Goal: Task Accomplishment & Management: Manage account settings

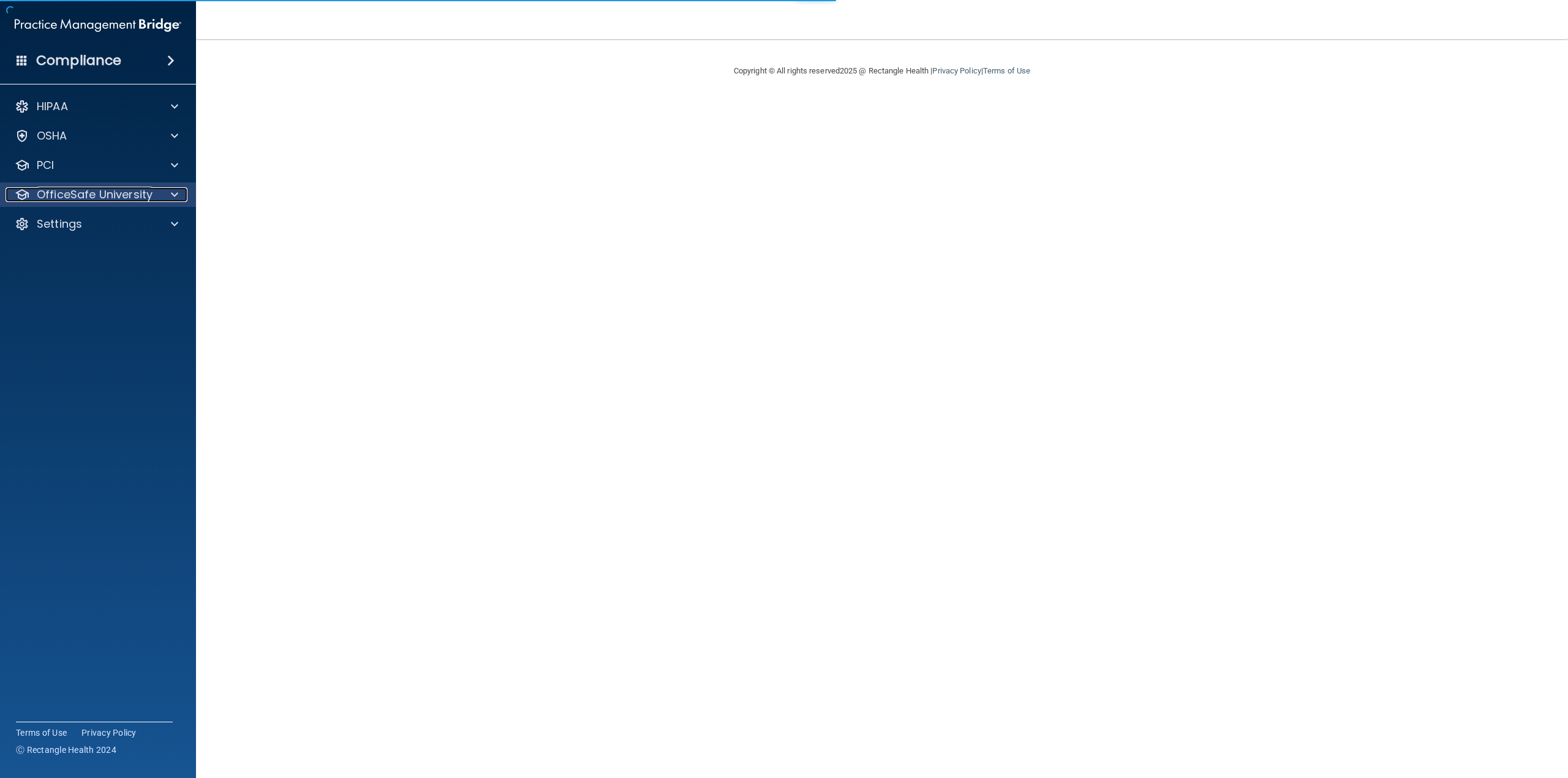
click at [64, 197] on p "OfficeSafe University" at bounding box center [95, 195] width 116 height 15
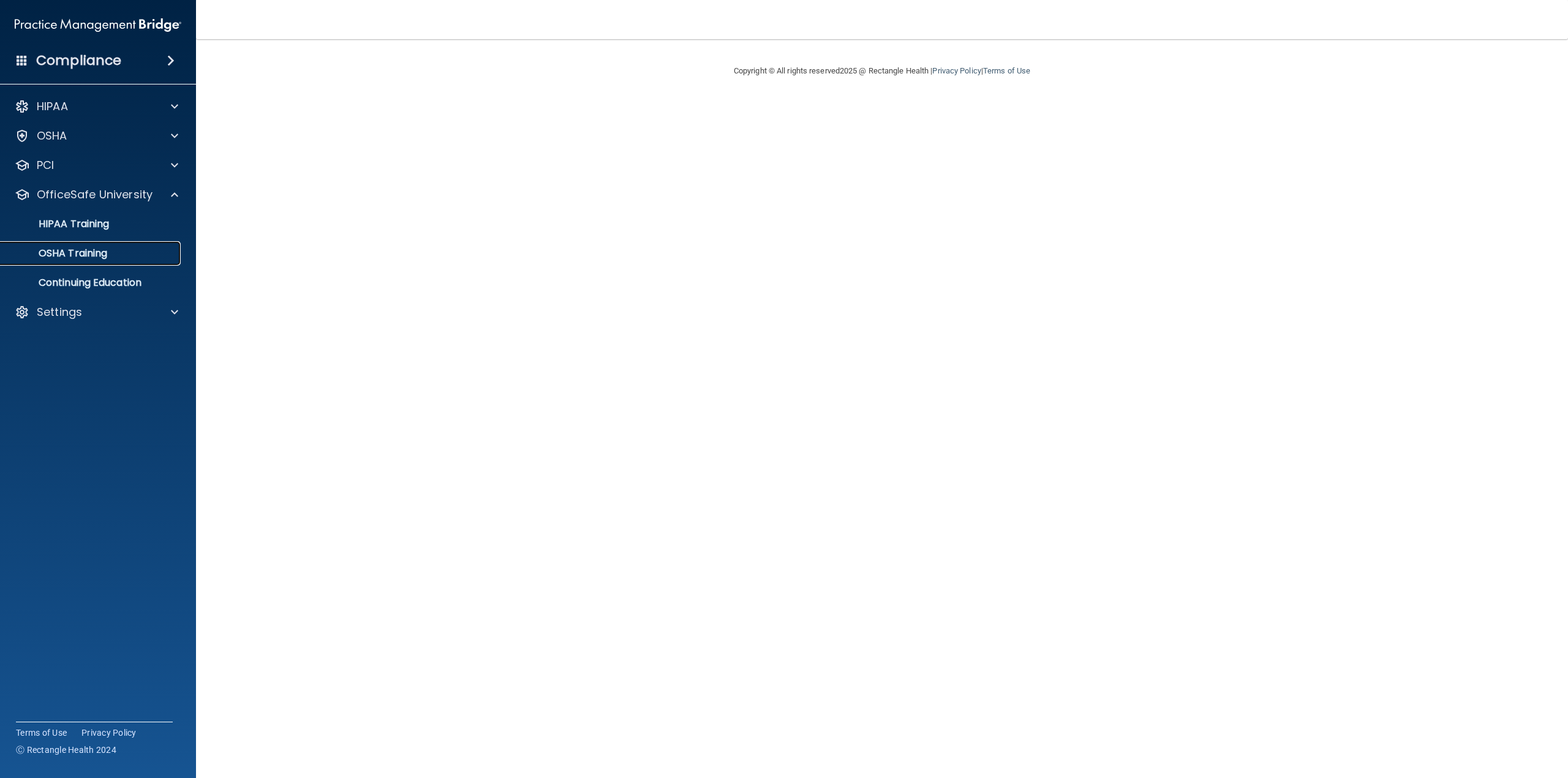
click at [68, 248] on p "OSHA Training" at bounding box center [57, 253] width 99 height 12
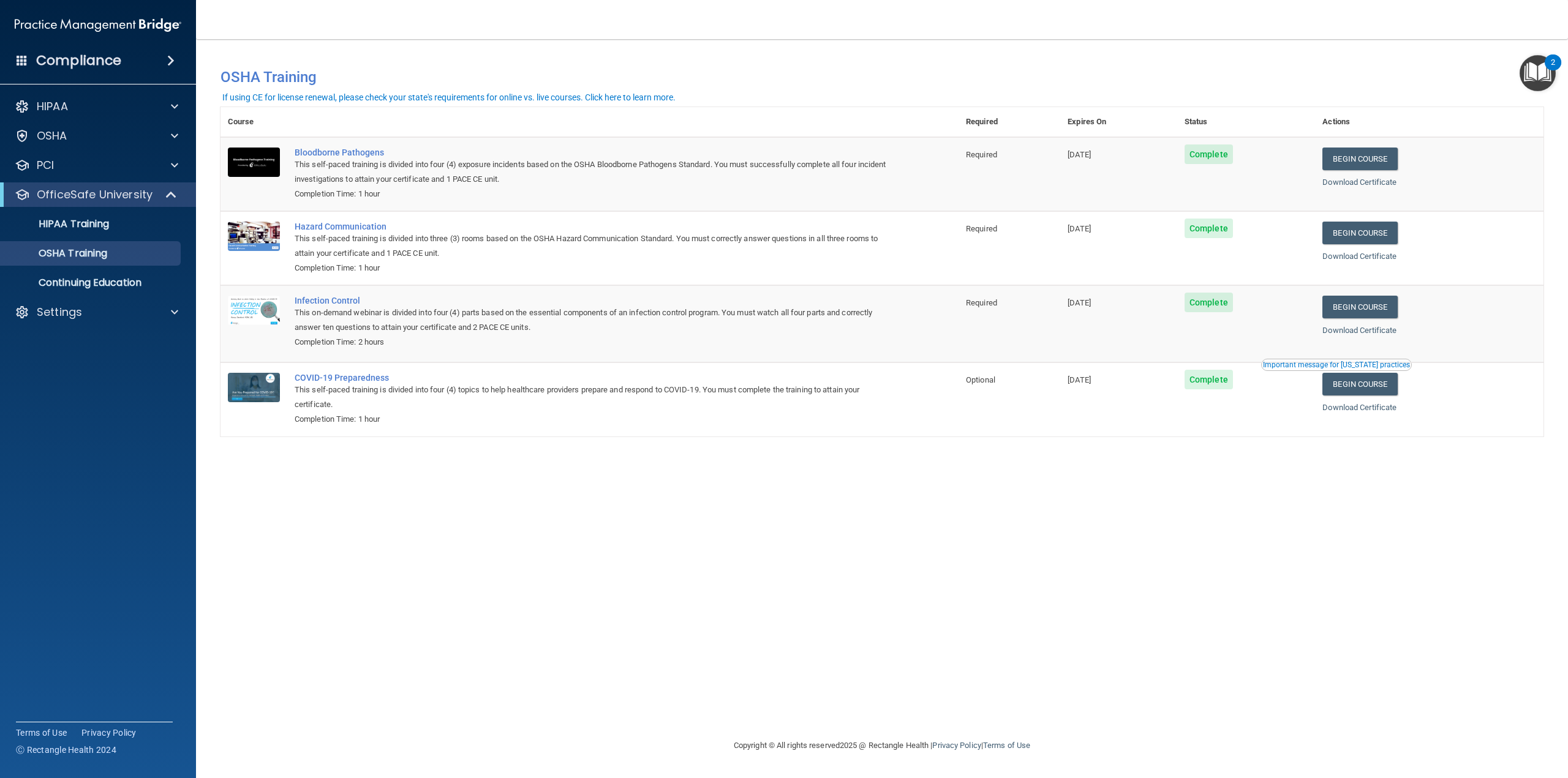
click at [313, 621] on div "You have a course that has expired or is incomplete. Please complete the course…" at bounding box center [882, 389] width 1323 height 675
click at [770, 581] on div "You have a course that has expired or is incomplete. Please complete the course…" at bounding box center [882, 389] width 1323 height 675
click at [123, 323] on div "Settings" at bounding box center [98, 312] width 197 height 24
click at [166, 312] on div at bounding box center [172, 312] width 31 height 15
click at [58, 374] on p "My Users" at bounding box center [92, 371] width 167 height 12
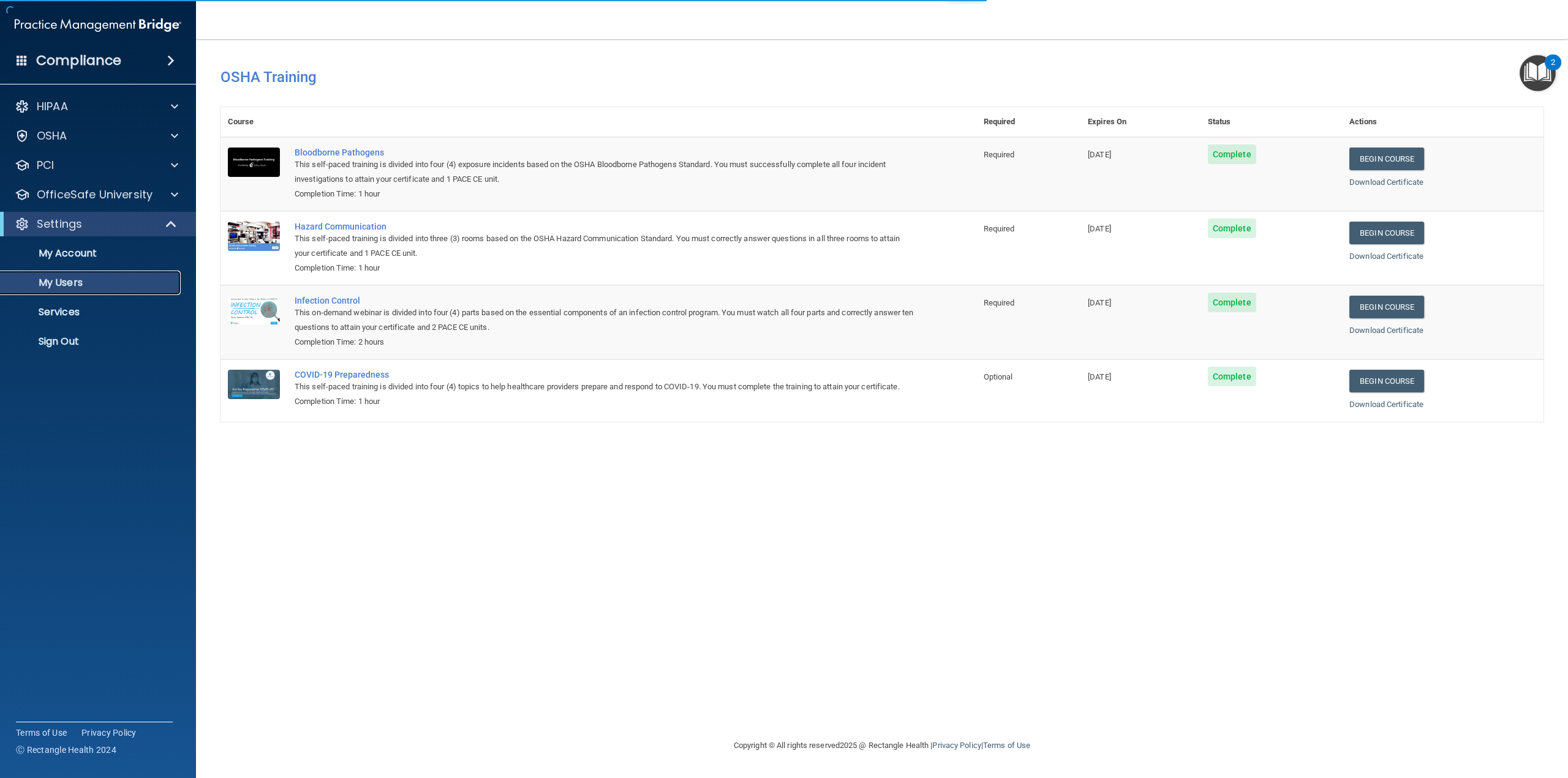
select select "20"
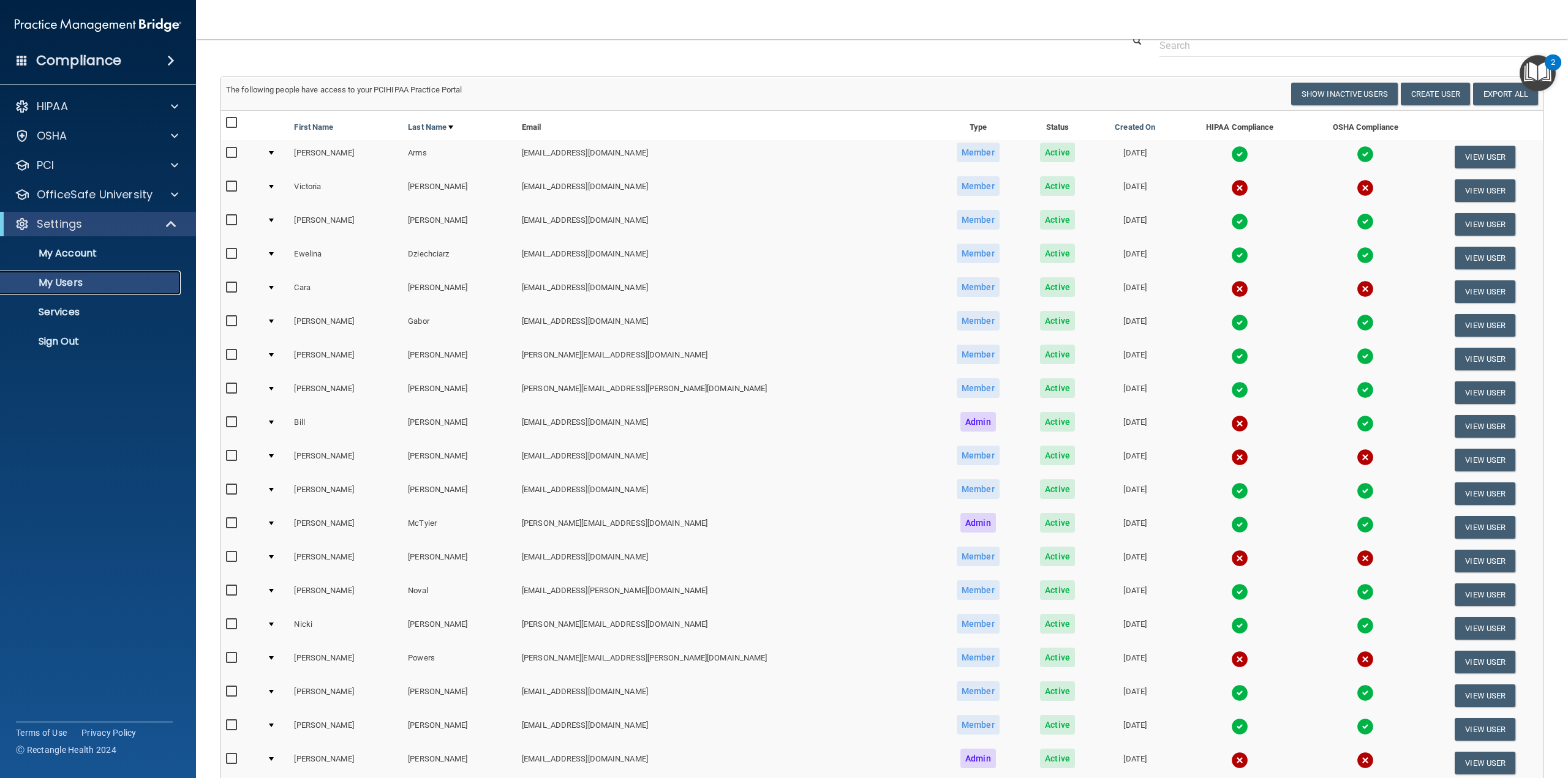
scroll to position [184, 0]
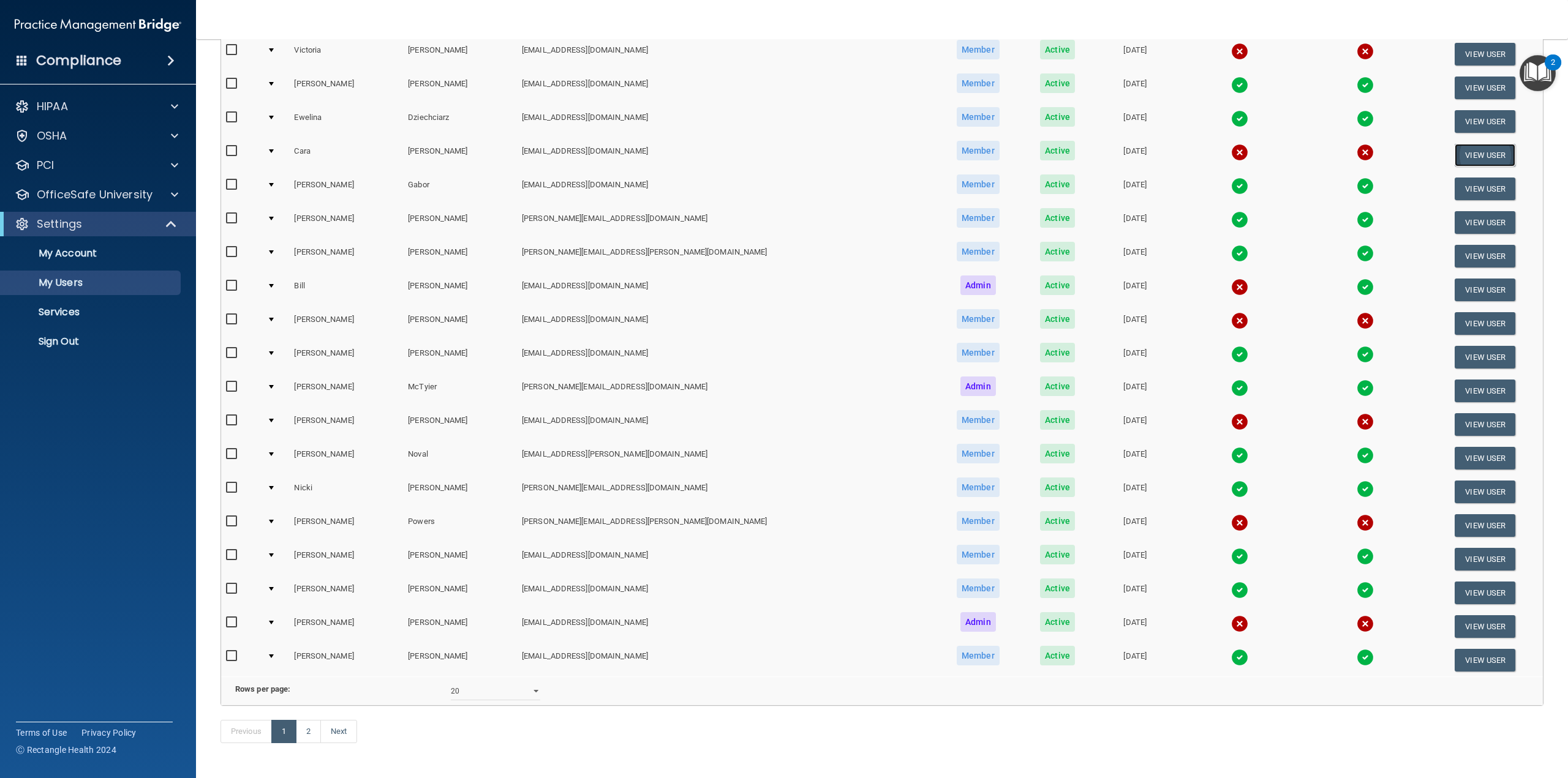
click at [1456, 154] on button "View User" at bounding box center [1485, 155] width 60 height 22
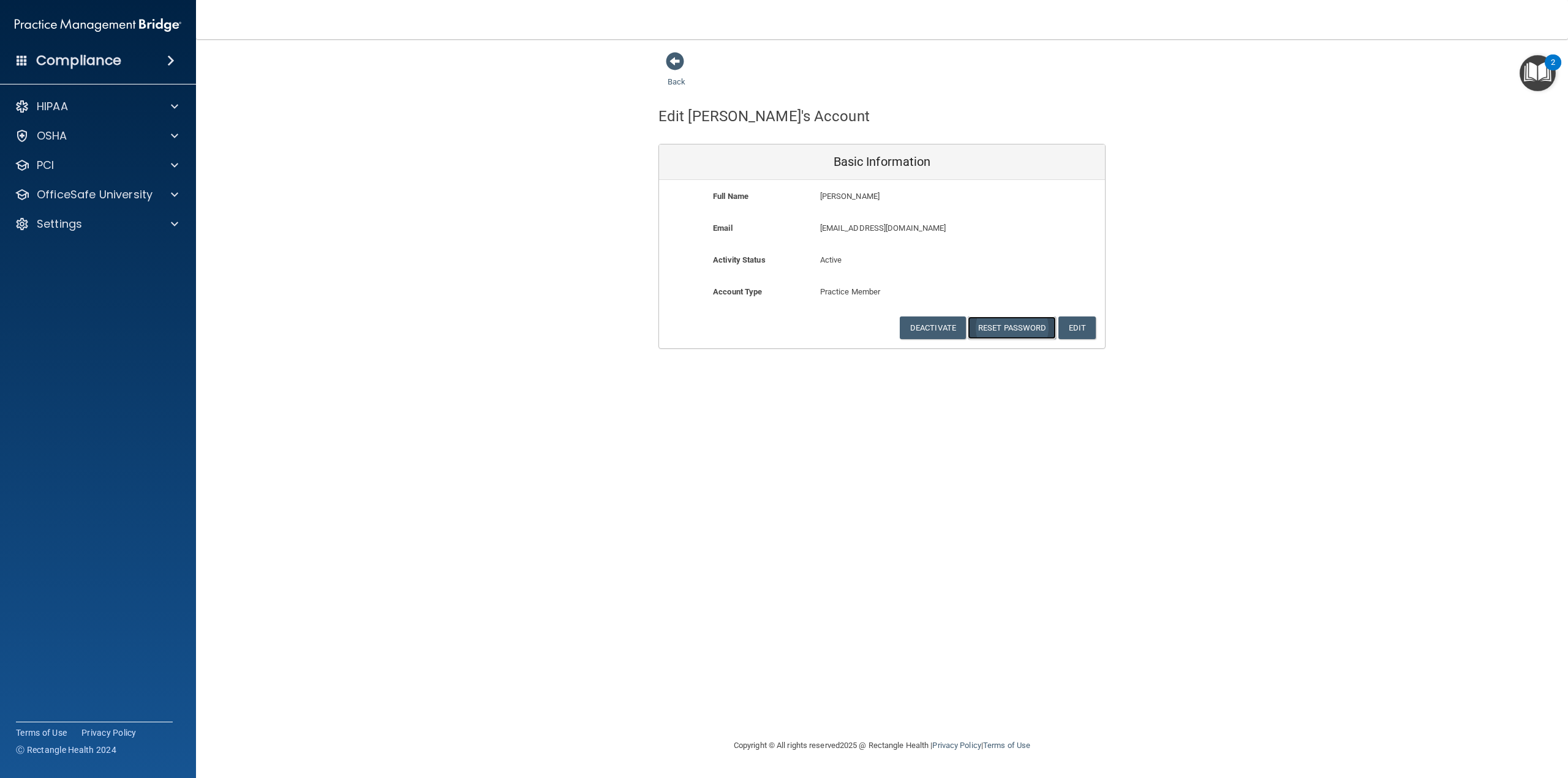
click at [1039, 327] on button "Reset Password" at bounding box center [1012, 327] width 88 height 22
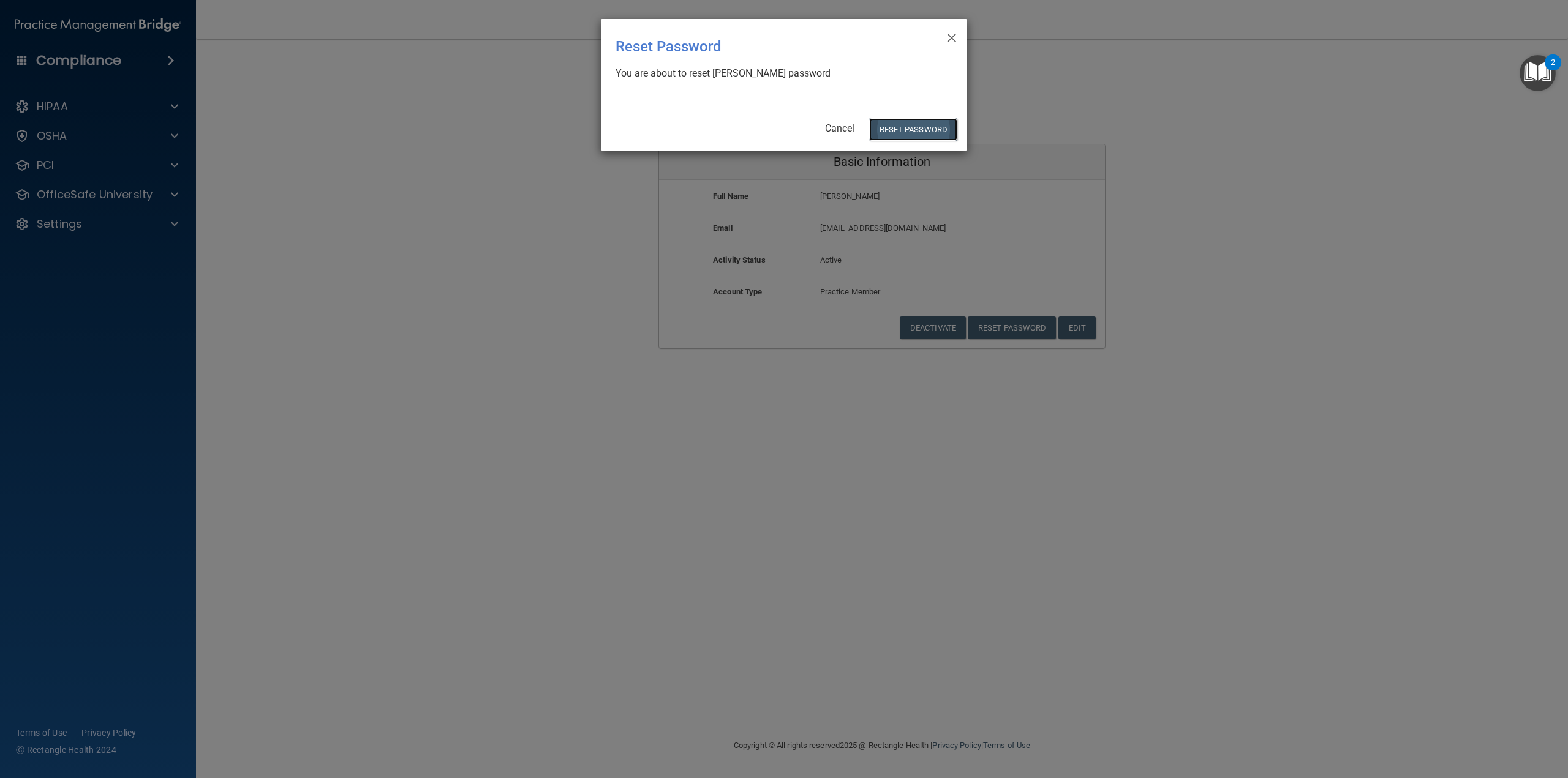
click at [911, 136] on button "Reset Password" at bounding box center [912, 129] width 88 height 22
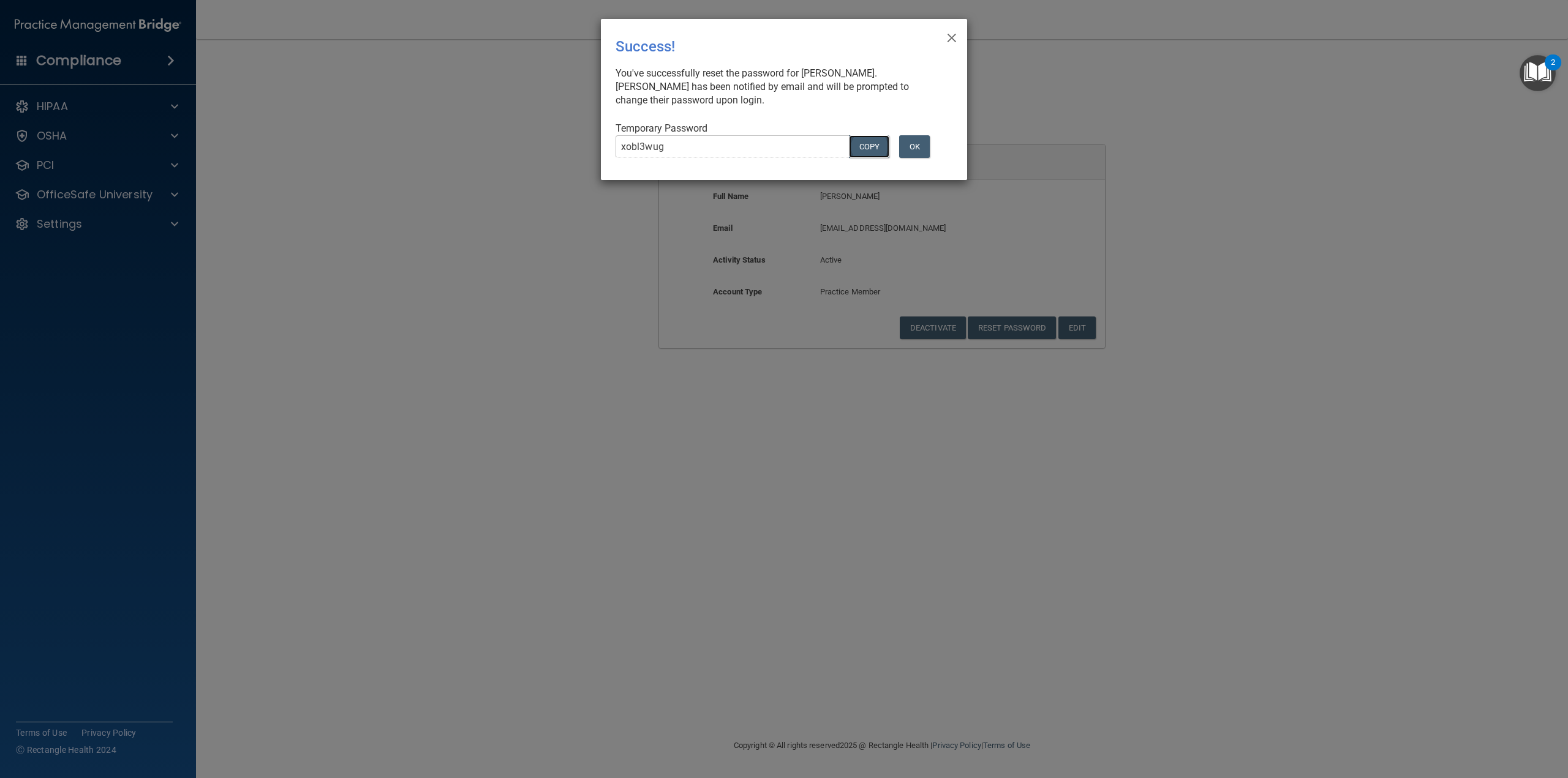
click at [860, 146] on button "COPY" at bounding box center [869, 147] width 41 height 22
click at [906, 143] on button "OK" at bounding box center [914, 147] width 31 height 22
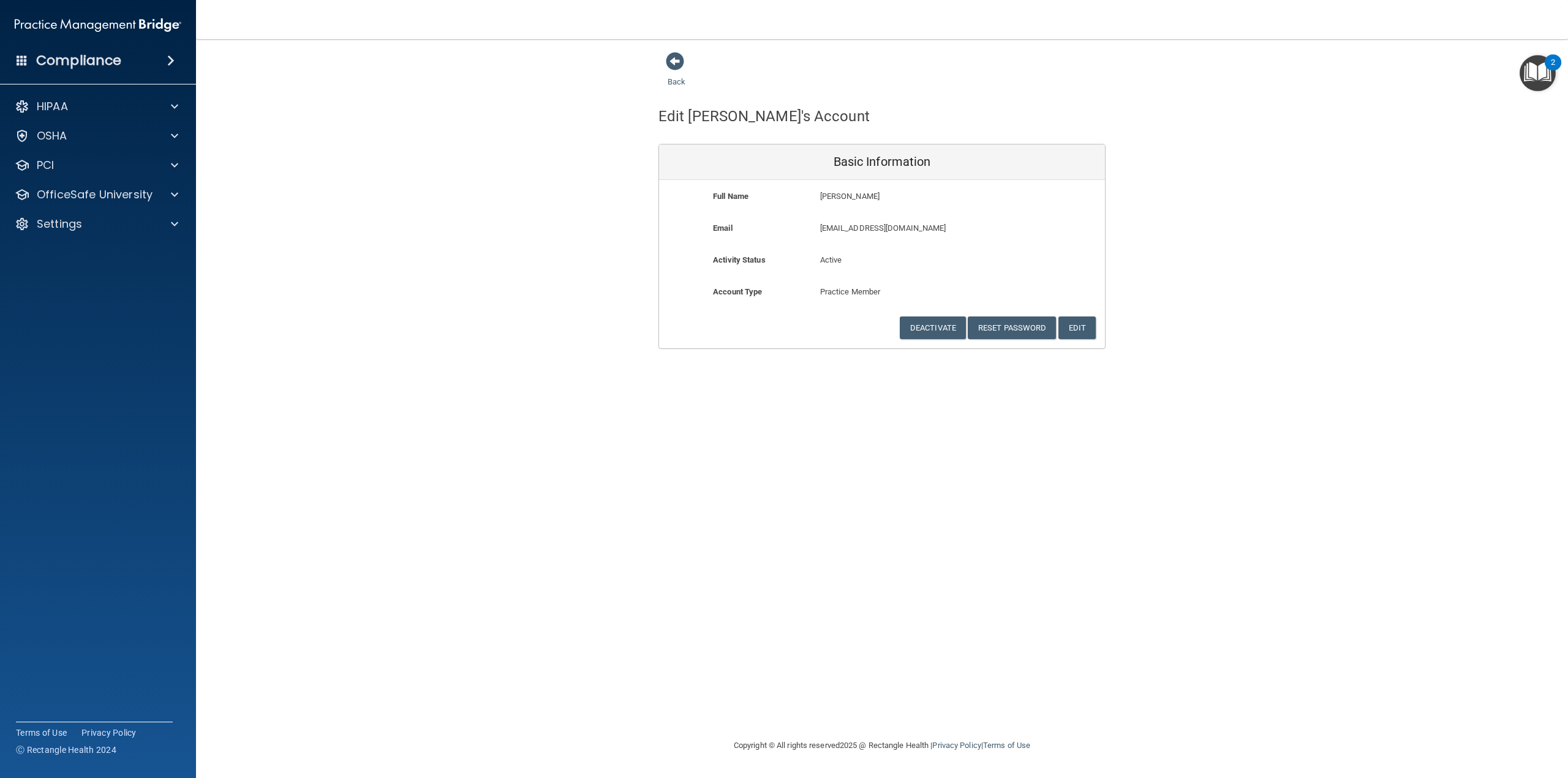
click at [182, 278] on accordion "HIPAA Documents and Policies Report an Incident Business Associates Emergency P…" at bounding box center [98, 354] width 197 height 530
